Goal: Transaction & Acquisition: Register for event/course

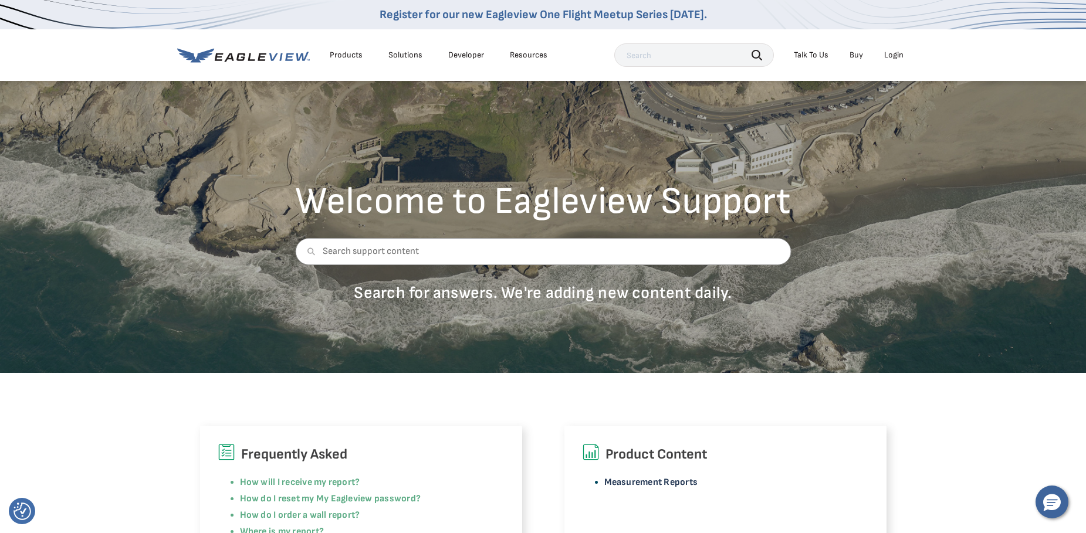
click at [640, 480] on link "Measurement Reports" at bounding box center [651, 482] width 94 height 11
click at [603, 11] on link "Register for our new Eagleview One Flight Meetup Series today." at bounding box center [543, 15] width 327 height 14
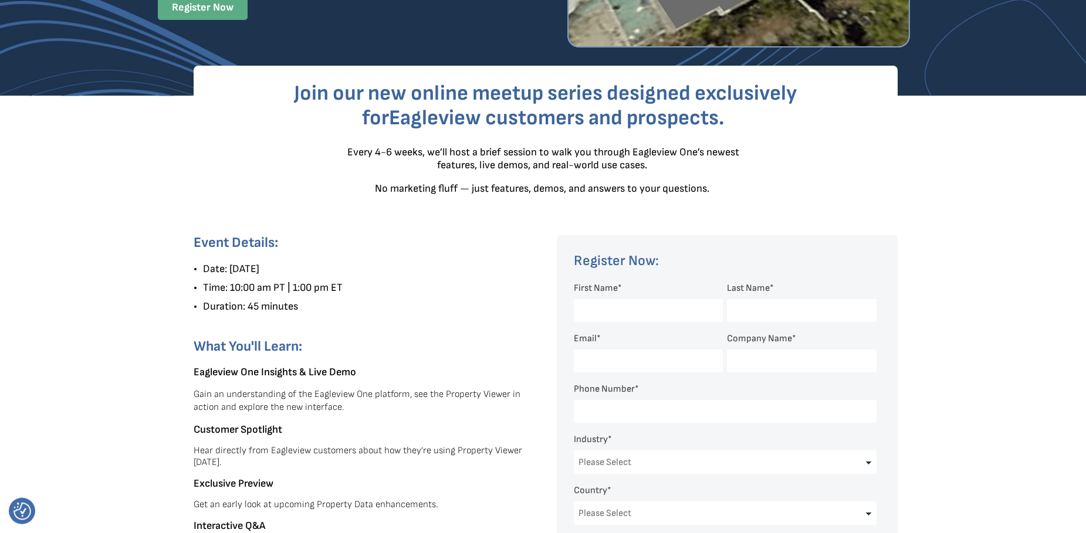
scroll to position [60, 0]
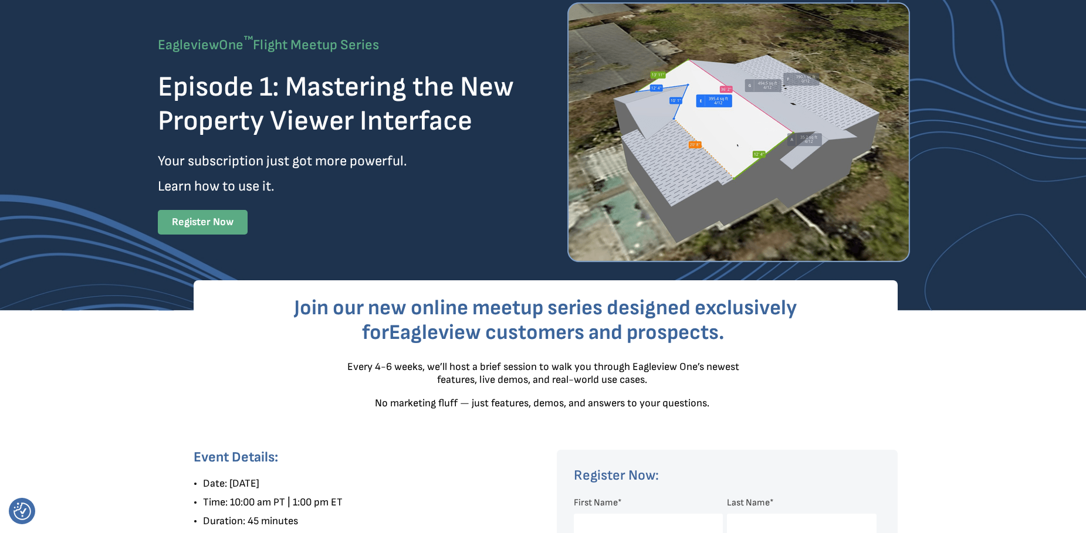
click at [210, 221] on strong "Register Now" at bounding box center [203, 222] width 62 height 12
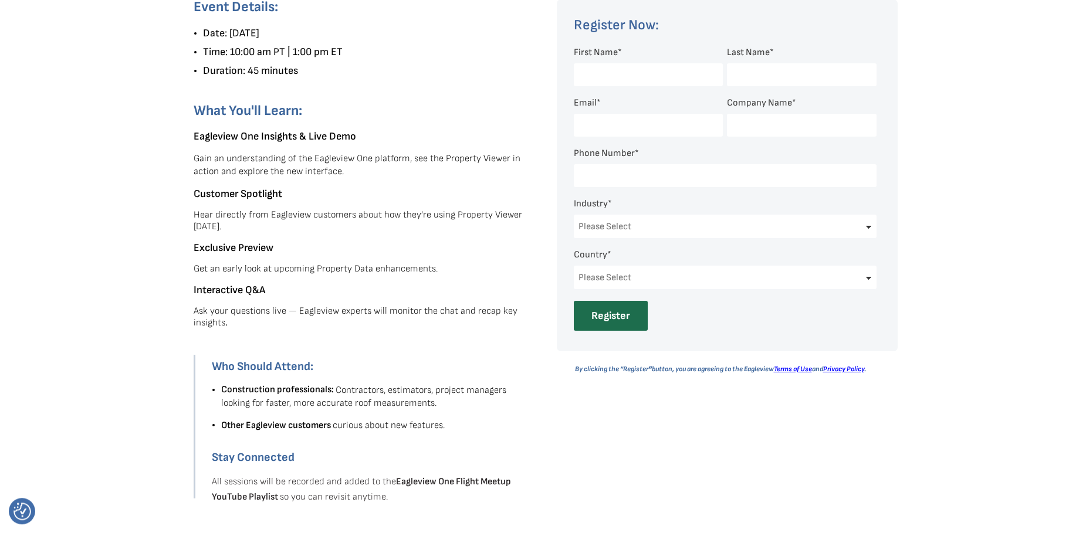
scroll to position [492, 0]
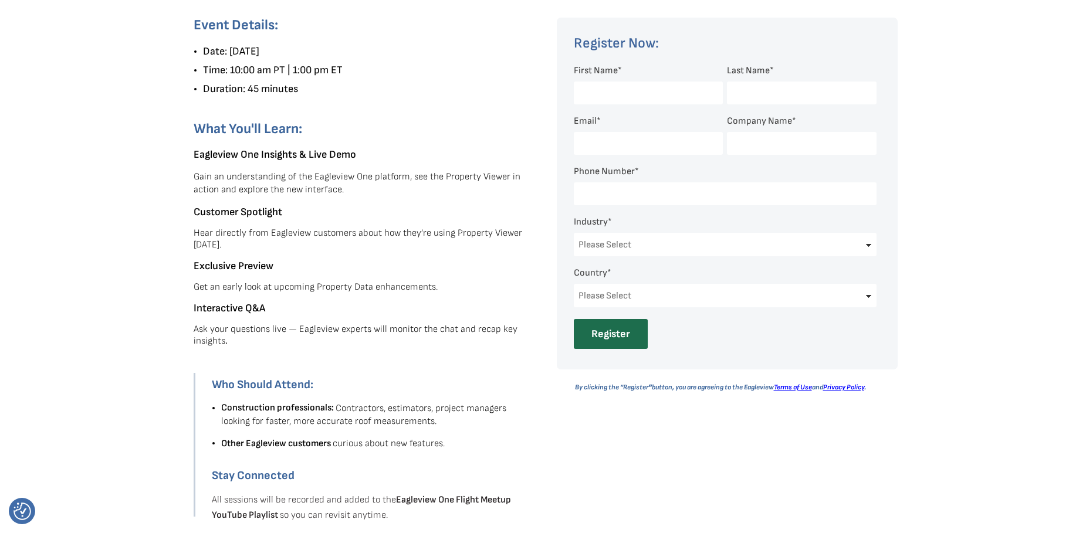
click at [622, 96] on input "First Name *" at bounding box center [648, 93] width 149 height 23
type input "RITA"
type input "MILLER"
type input "RITA.MILLER@ALLEGHANYCOUNTY-NC.GOV"
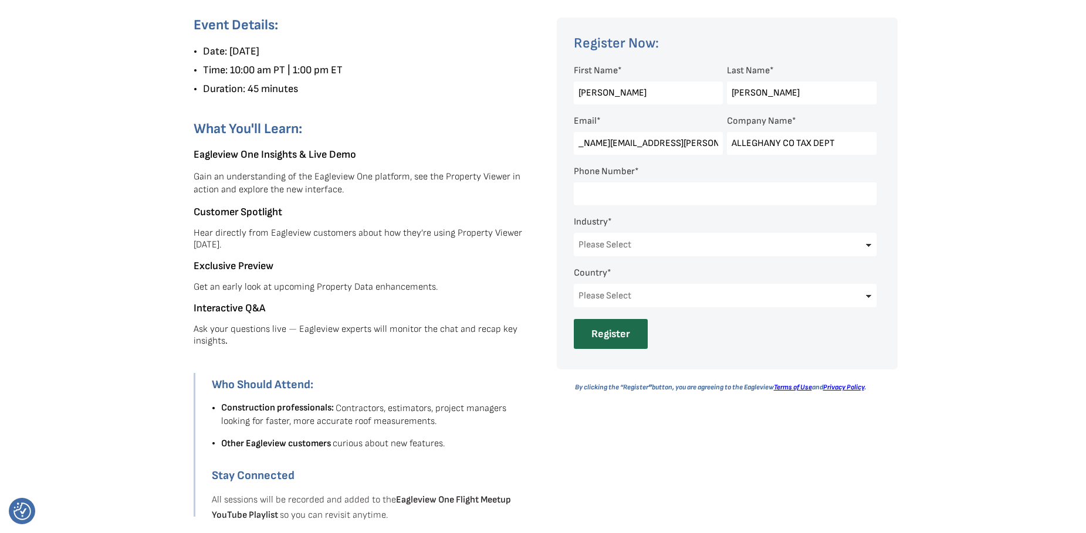
type input "ALLEGHANY CO TAX DEPT"
type input "336-372-8291"
click at [574, 233] on select "Please Select Architects & Engineering Construction Electric/Gas Utilities Gove…" at bounding box center [725, 244] width 303 height 23
select select "Government"
click option "Government" at bounding box center [0, 0] width 0 height 0
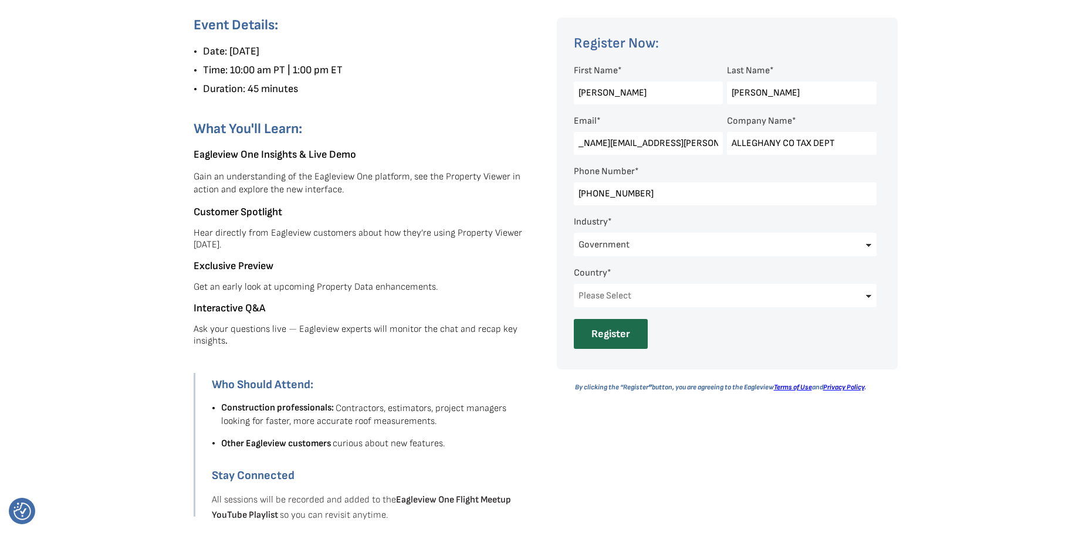
click at [574, 284] on select "Please Select United States Canada Australia India United Kingdom Other Aruba C…" at bounding box center [725, 295] width 303 height 23
select select "[GEOGRAPHIC_DATA]"
click option "[GEOGRAPHIC_DATA]" at bounding box center [0, 0] width 0 height 0
select select "North Carolina"
click option "North Carolina" at bounding box center [0, 0] width 0 height 0
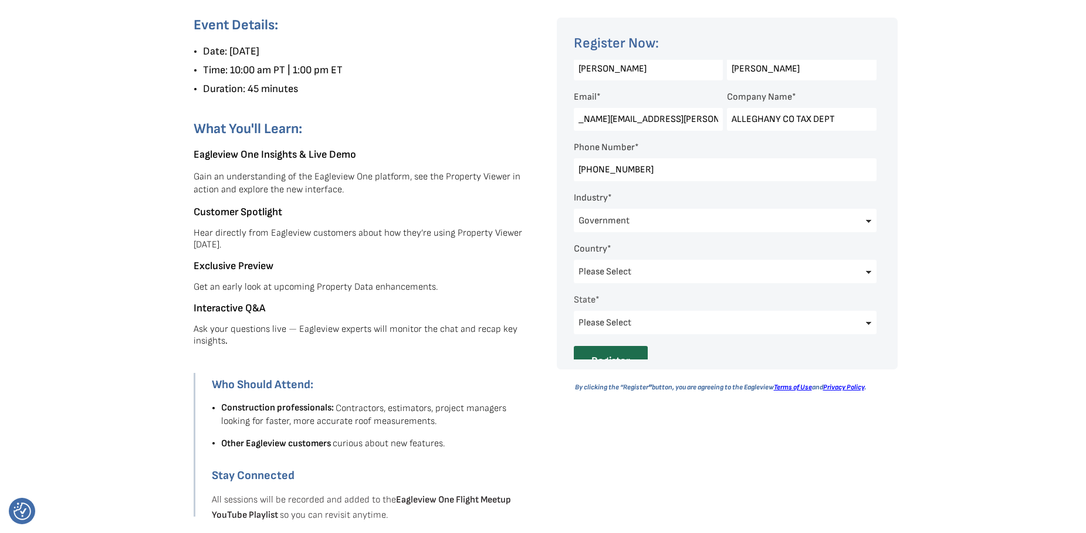
scroll to position [40, 0]
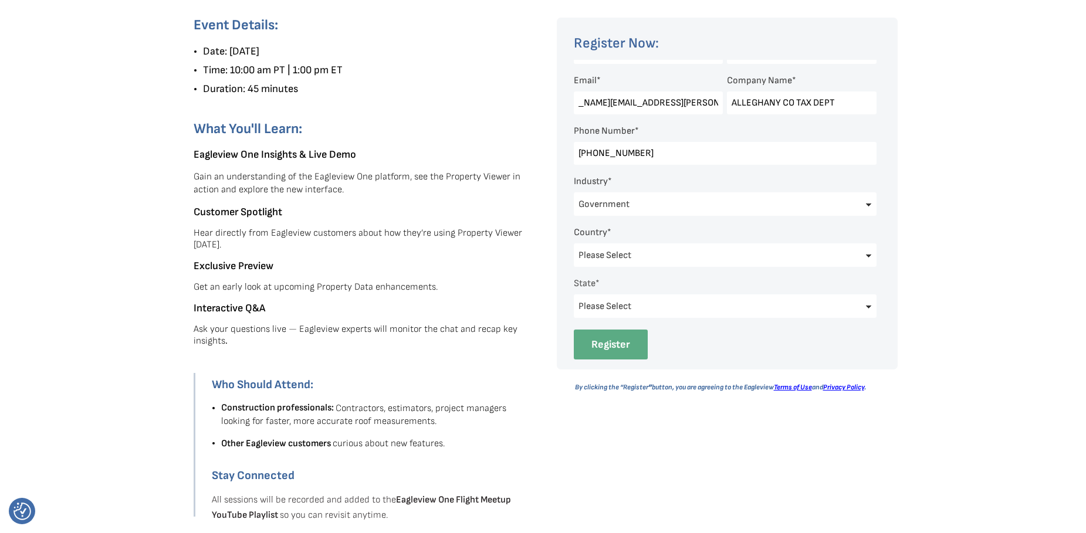
click at [614, 342] on input "Register" at bounding box center [611, 345] width 74 height 30
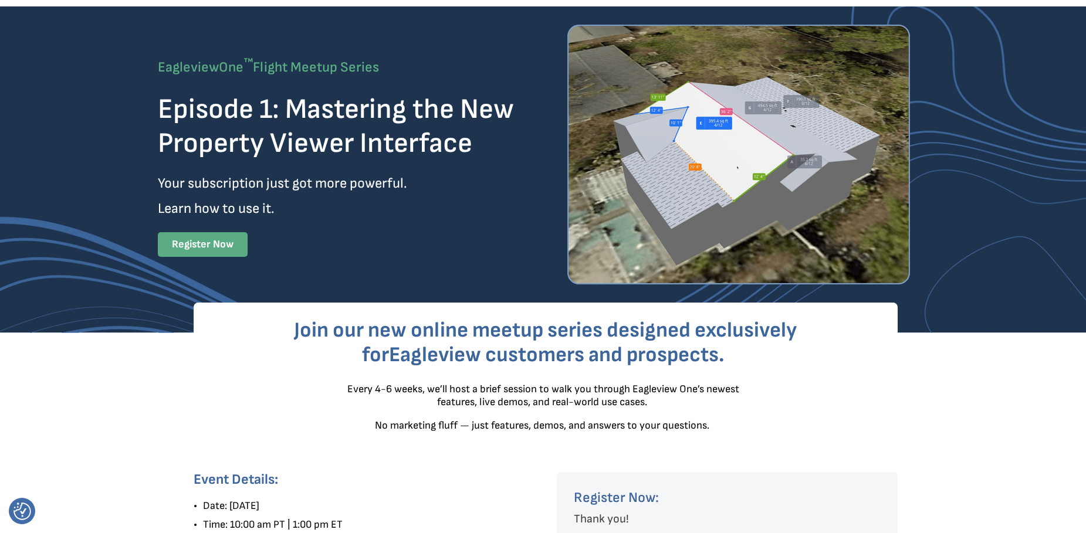
scroll to position [0, 0]
